Goal: Information Seeking & Learning: Check status

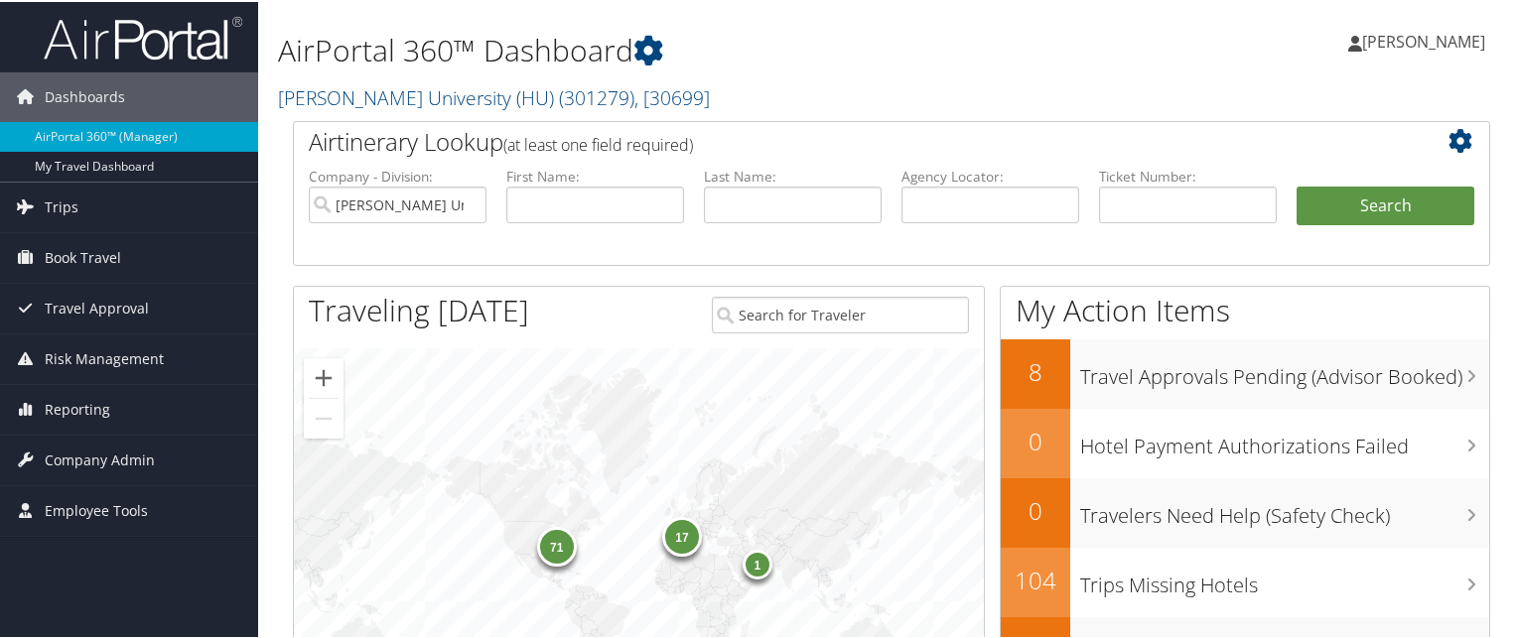
click at [929, 223] on li "Agency Locator:" at bounding box center [990, 211] width 198 height 92
click at [928, 203] on input "text" at bounding box center [990, 203] width 178 height 37
paste input "C903JW"
type input "C903JW"
click at [1296, 185] on button "Search" at bounding box center [1385, 205] width 178 height 40
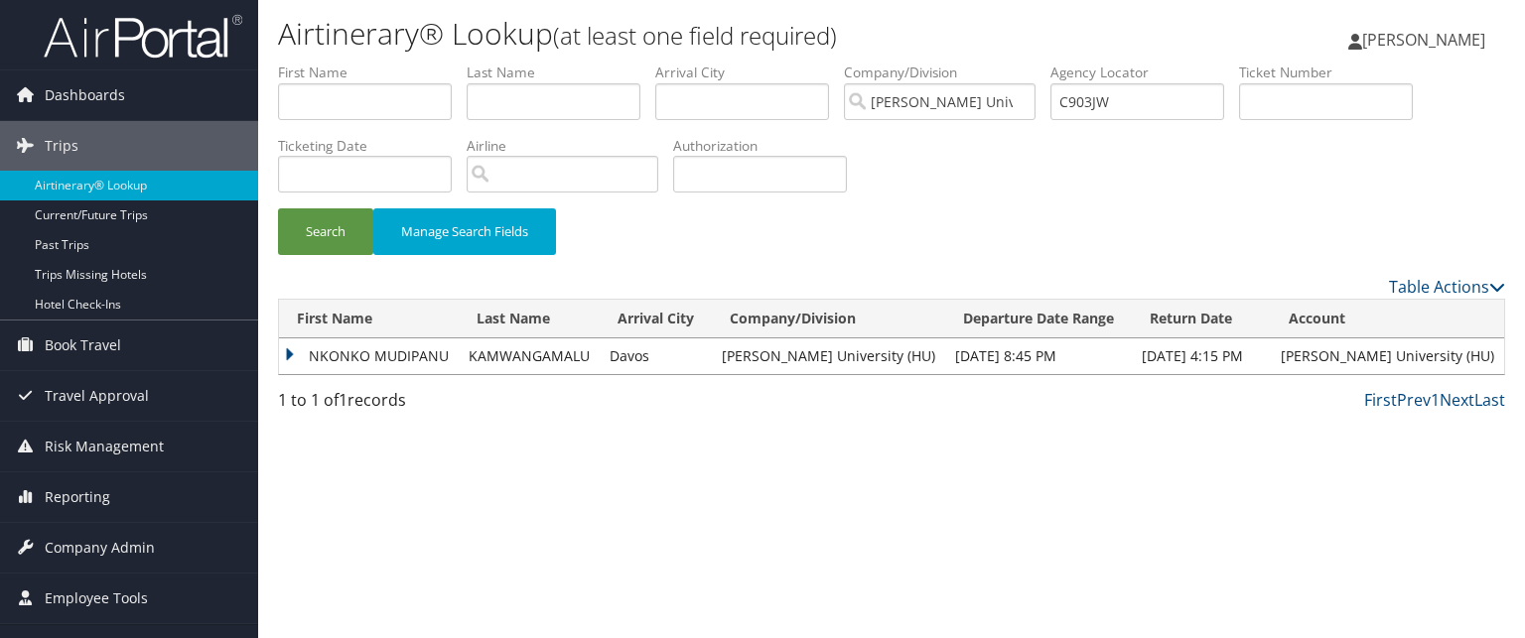
click at [298, 341] on td "NKONKO MUDIPANU" at bounding box center [369, 356] width 180 height 36
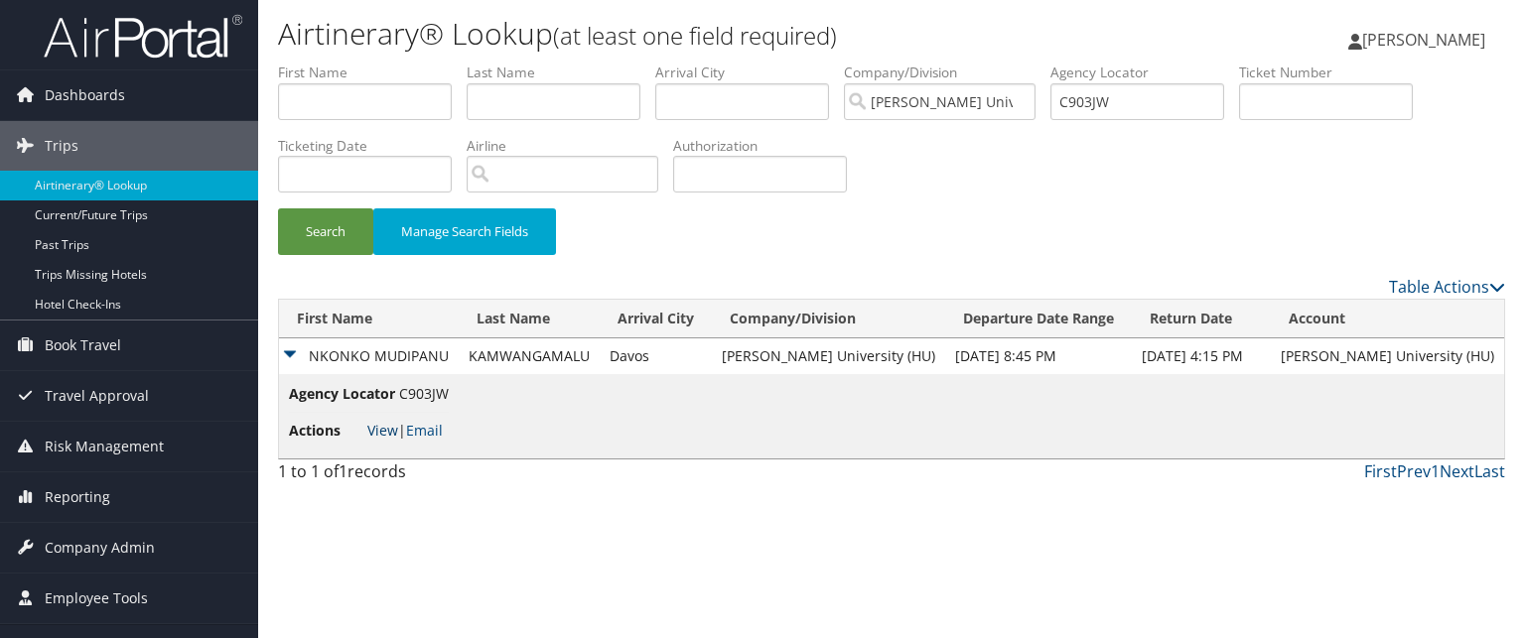
click at [390, 428] on link "View" at bounding box center [382, 430] width 31 height 19
click at [1066, 102] on input "C903JW" at bounding box center [1137, 101] width 174 height 37
paste input "C8PKZG"
type input "C8PKZG"
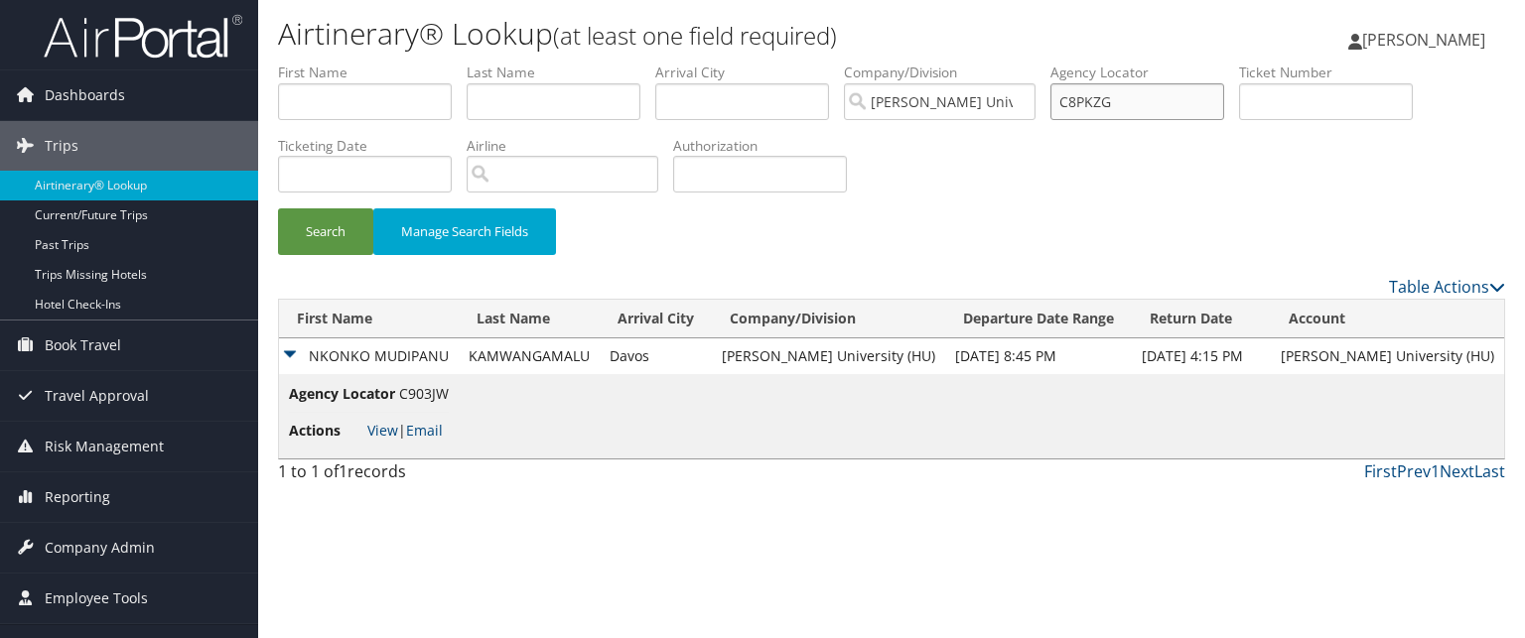
click at [278, 208] on button "Search" at bounding box center [325, 231] width 95 height 47
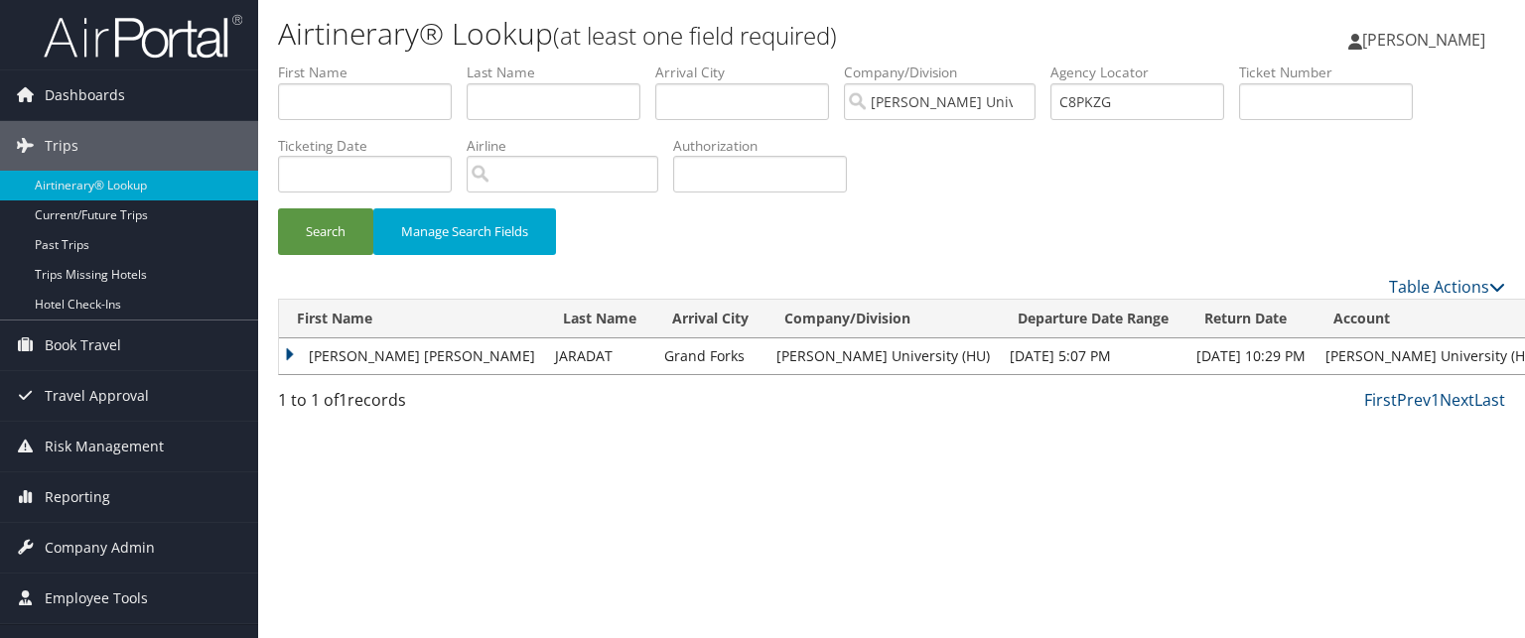
click at [287, 358] on td "KARAM AHMAD ABDEL HADI" at bounding box center [412, 356] width 266 height 36
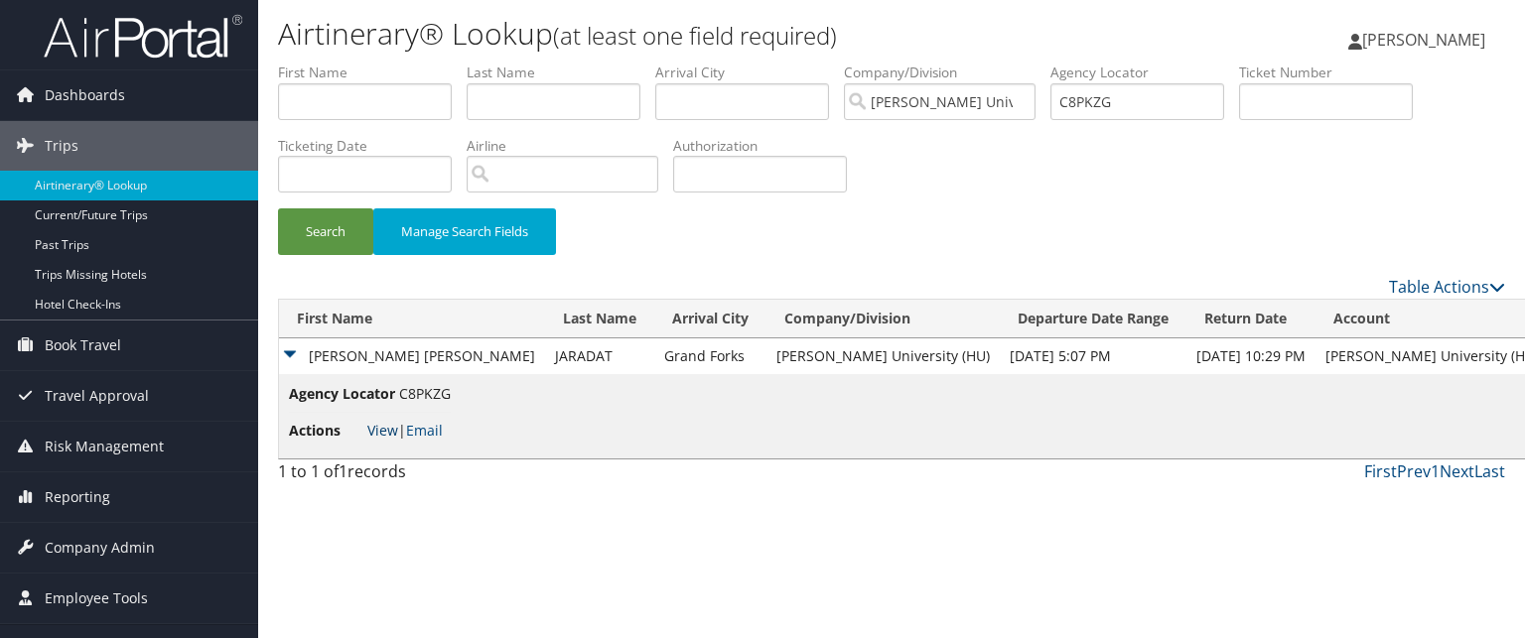
click at [374, 428] on link "View" at bounding box center [382, 430] width 31 height 19
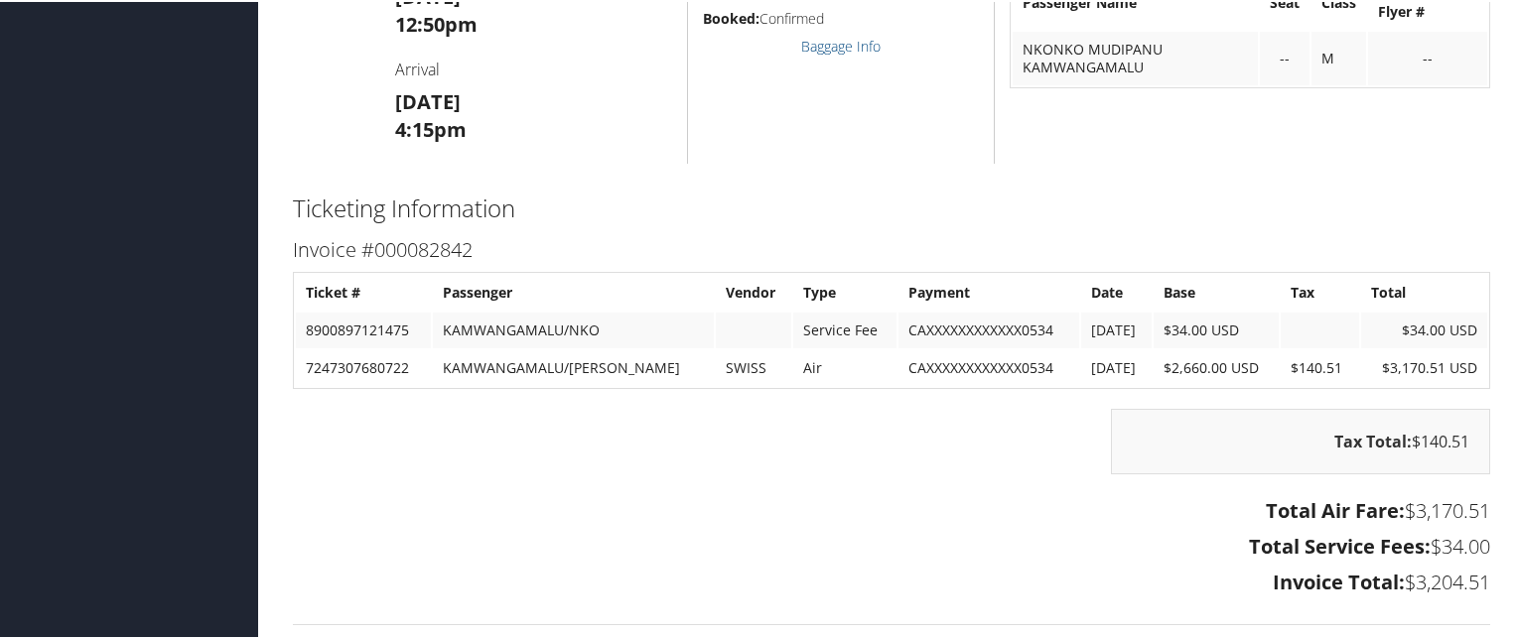
scroll to position [2887, 0]
